Goal: Navigation & Orientation: Find specific page/section

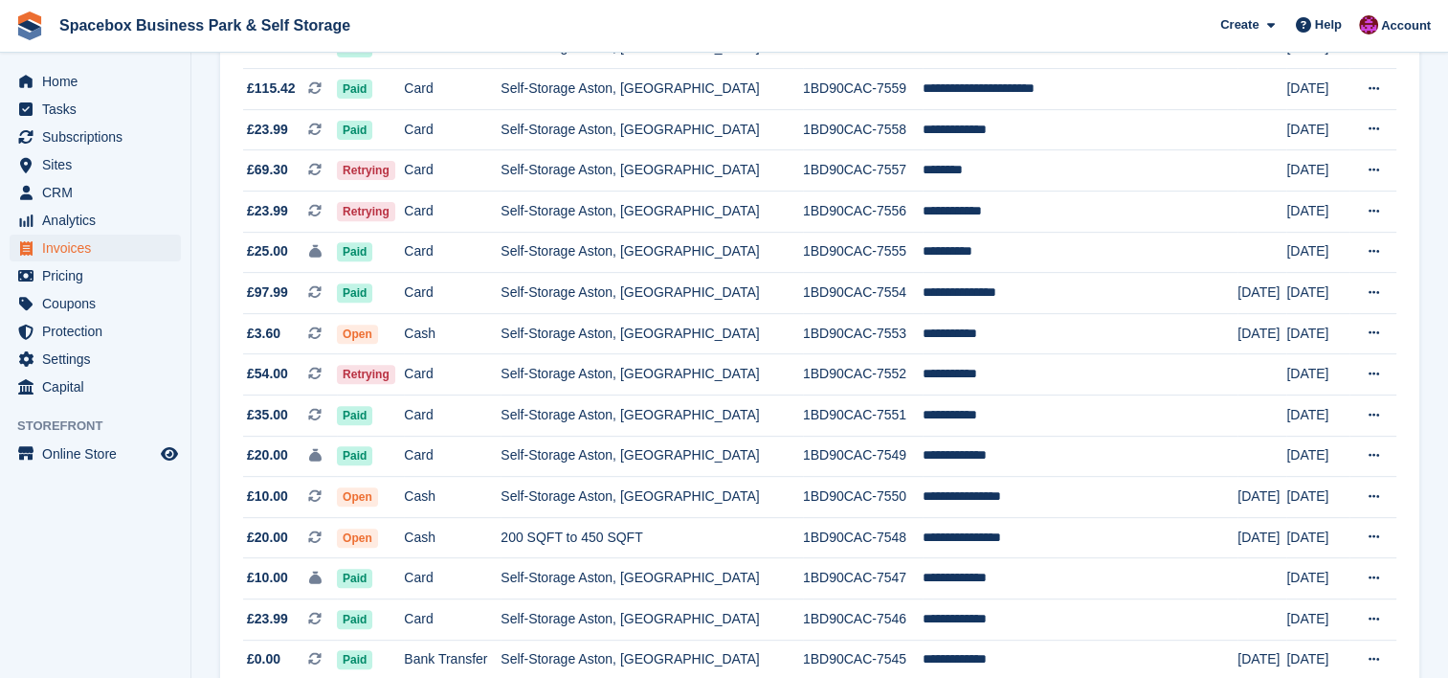
scroll to position [689, 0]
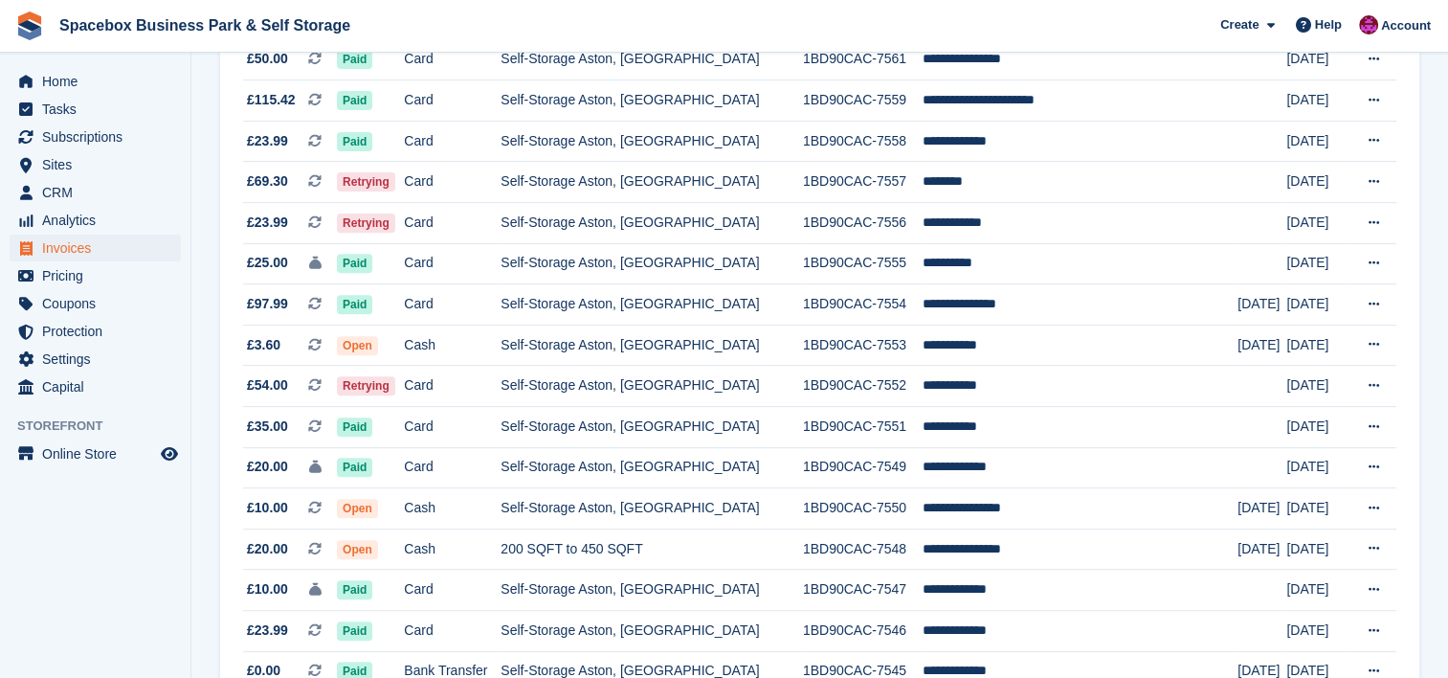
drag, startPoint x: 1133, startPoint y: 21, endPoint x: 773, endPoint y: 15, distance: 359.9
click at [773, 15] on span "Spacebox Business Park & Self Storage Create Subscription Invoice Contact Deal …" at bounding box center [724, 26] width 1448 height 52
click at [105, 180] on span "CRM" at bounding box center [99, 192] width 115 height 27
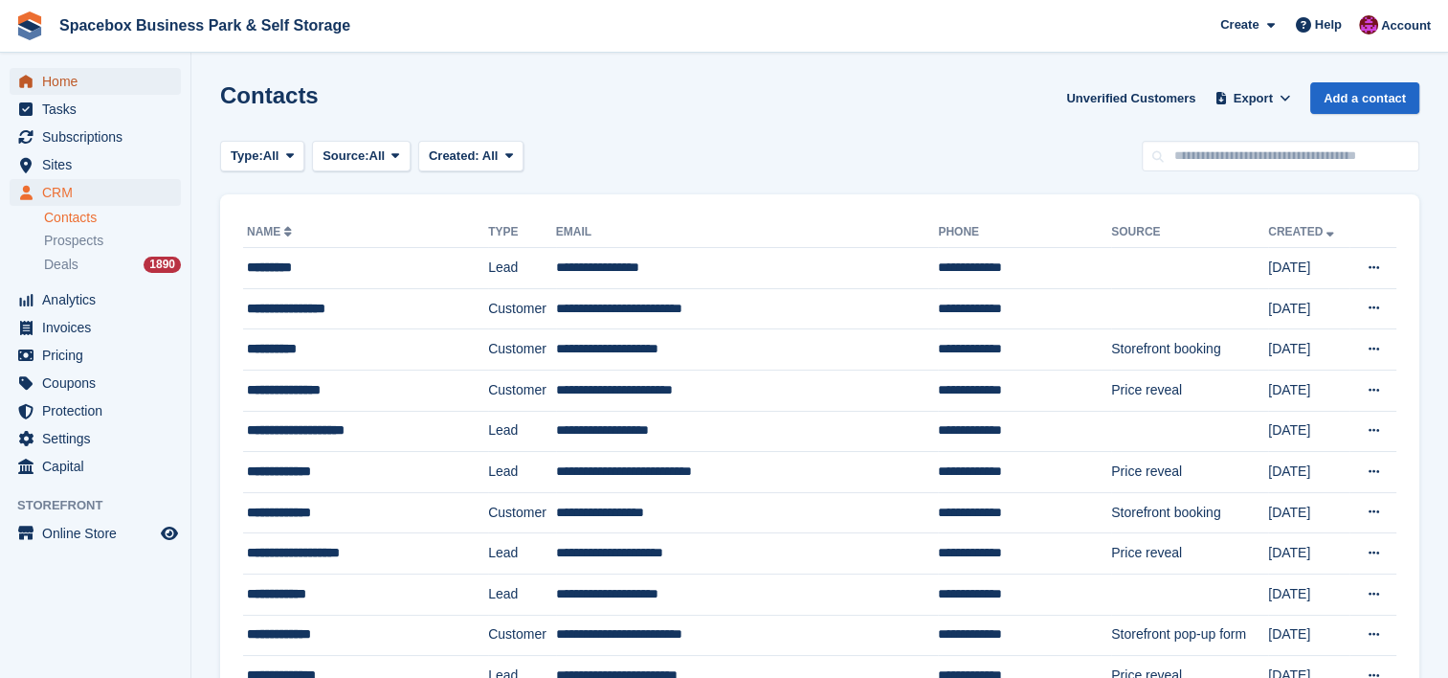
click at [77, 78] on span "Home" at bounding box center [99, 81] width 115 height 27
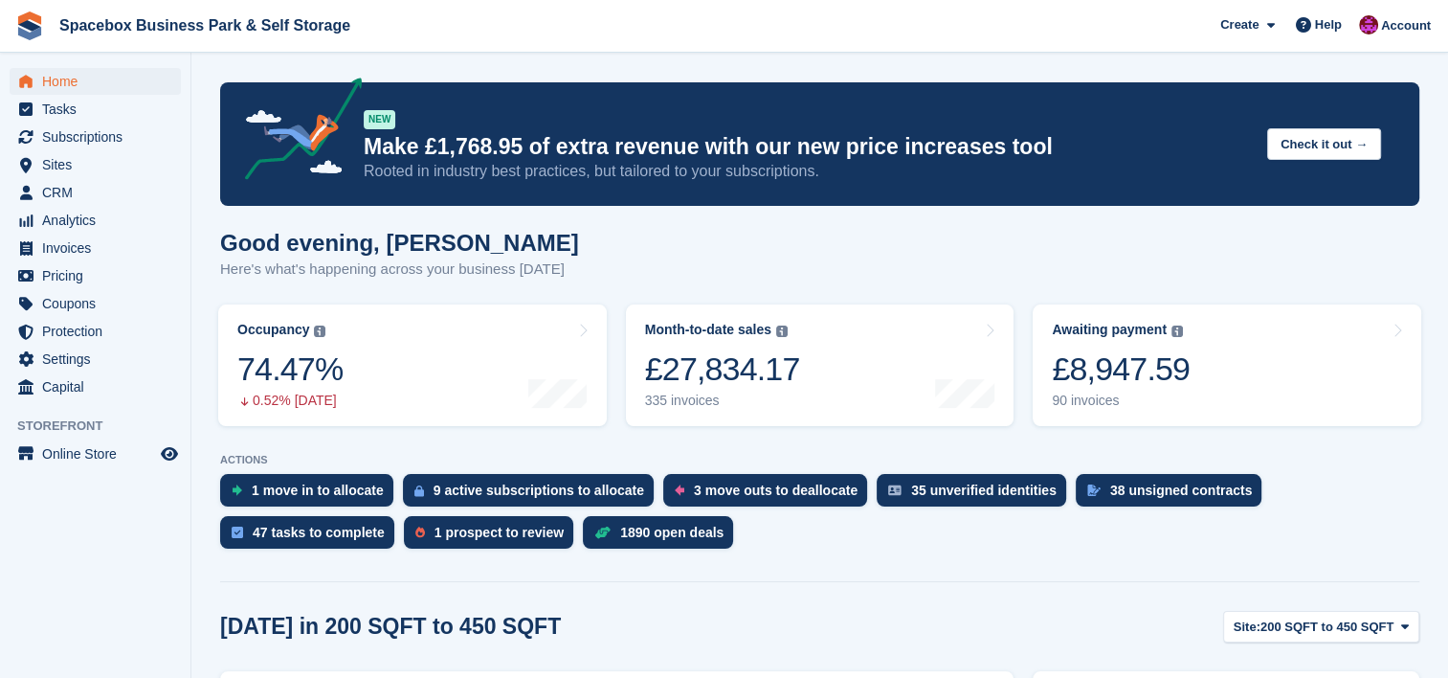
click at [711, 488] on div "3 move outs to deallocate" at bounding box center [776, 489] width 164 height 15
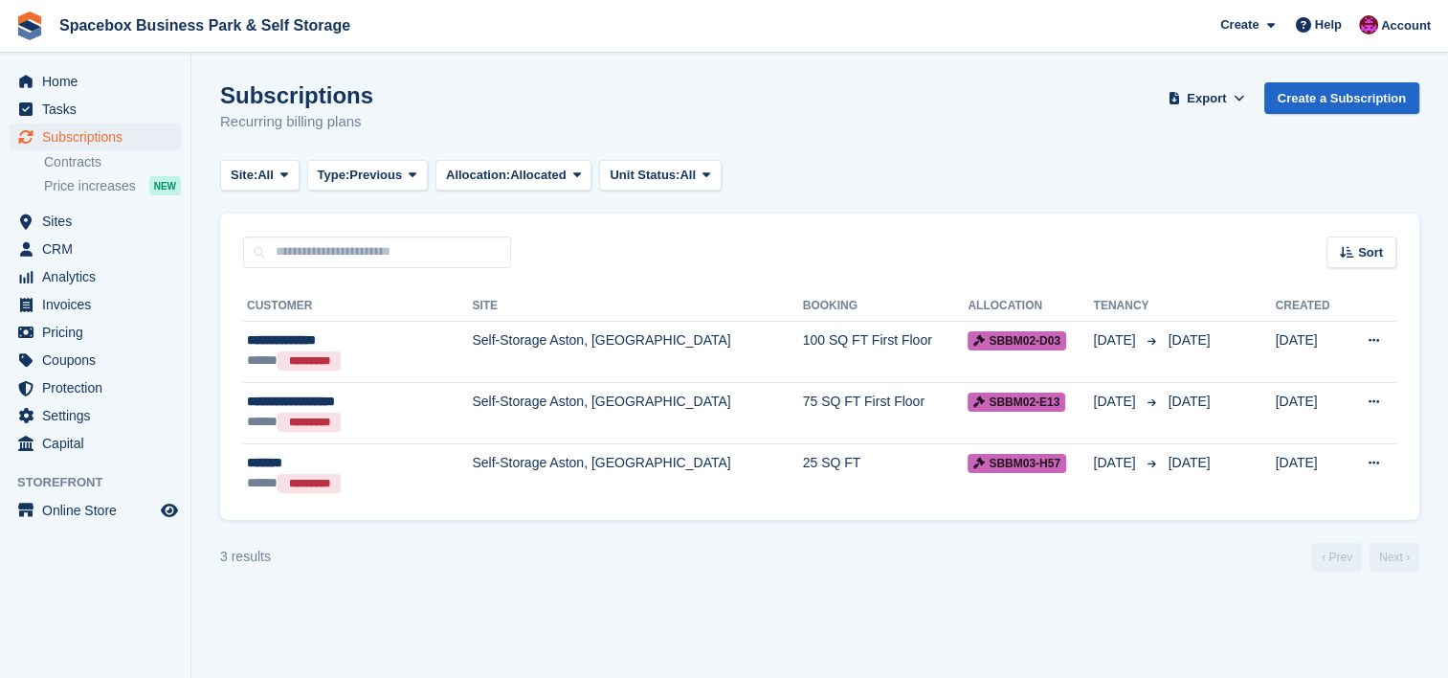
click at [823, 195] on turbo-frame "Subscriptions Recurring billing plans Export Export Subscriptions Export a CSV …" at bounding box center [819, 326] width 1199 height 489
